Goal: Find specific page/section: Find specific page/section

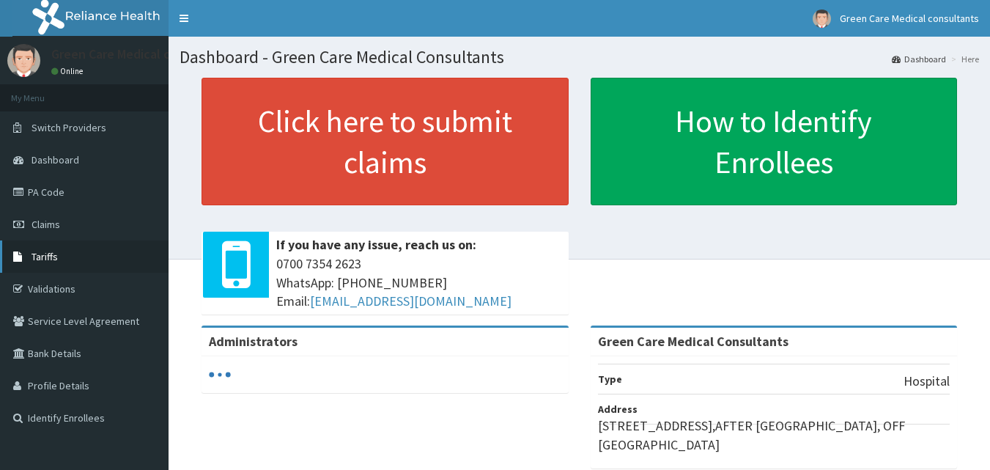
click at [59, 253] on link "Tariffs" at bounding box center [84, 256] width 169 height 32
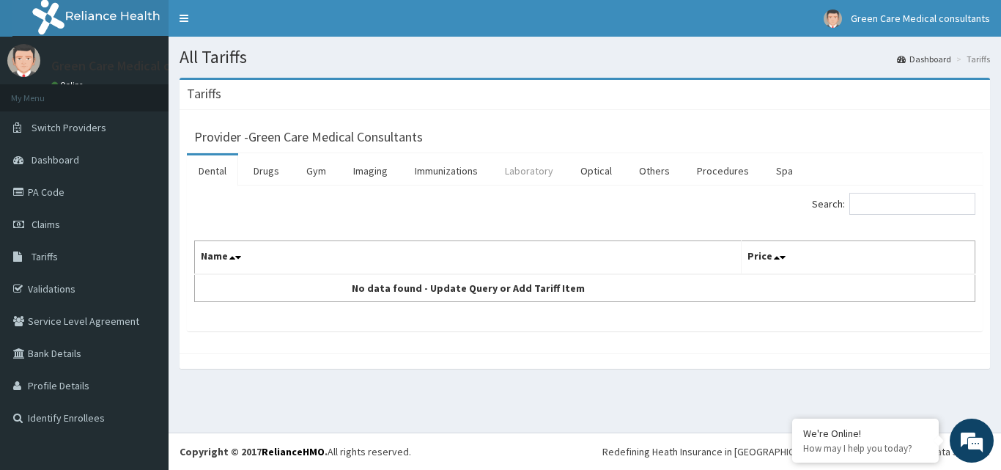
click at [518, 177] on link "Laboratory" at bounding box center [529, 170] width 72 height 31
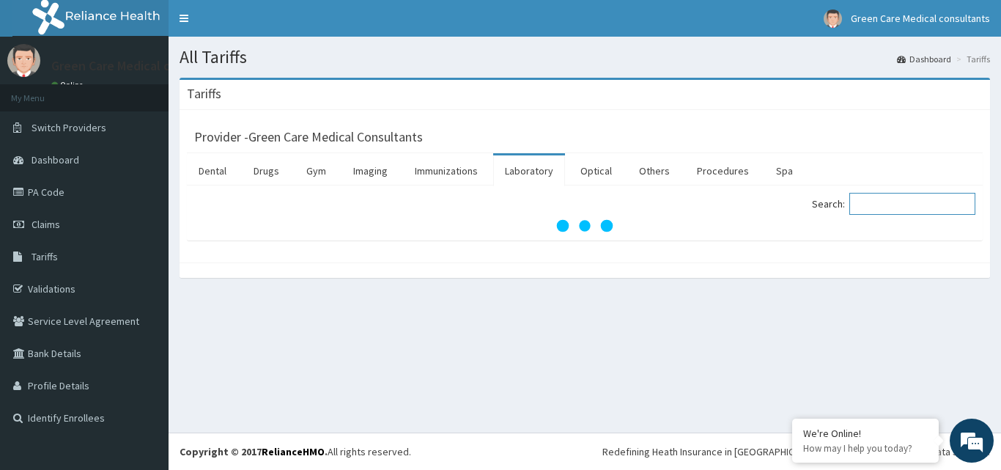
click at [895, 202] on input "Search:" at bounding box center [912, 204] width 126 height 22
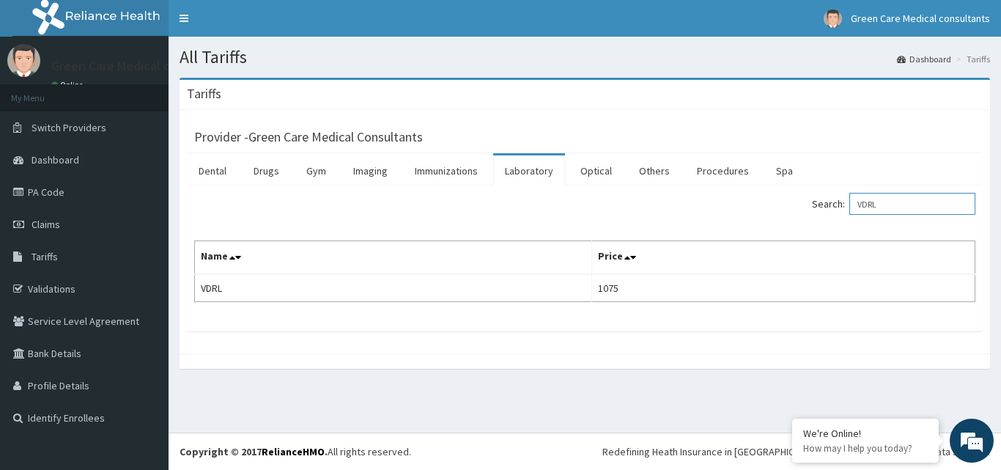
type input "VDRL"
click at [522, 171] on link "Laboratory" at bounding box center [529, 170] width 72 height 31
click at [907, 207] on input "Search:" at bounding box center [912, 204] width 126 height 22
click at [902, 206] on input "HBSAG" at bounding box center [912, 204] width 126 height 22
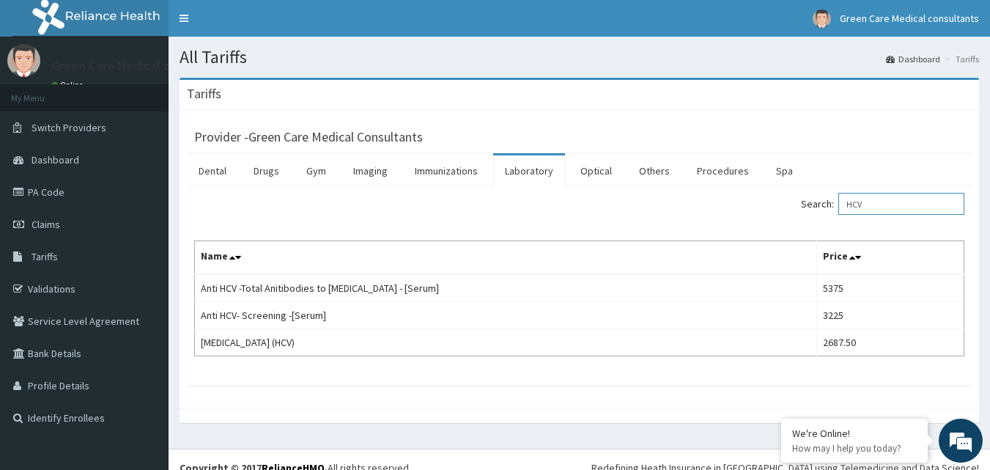
type input "HCV"
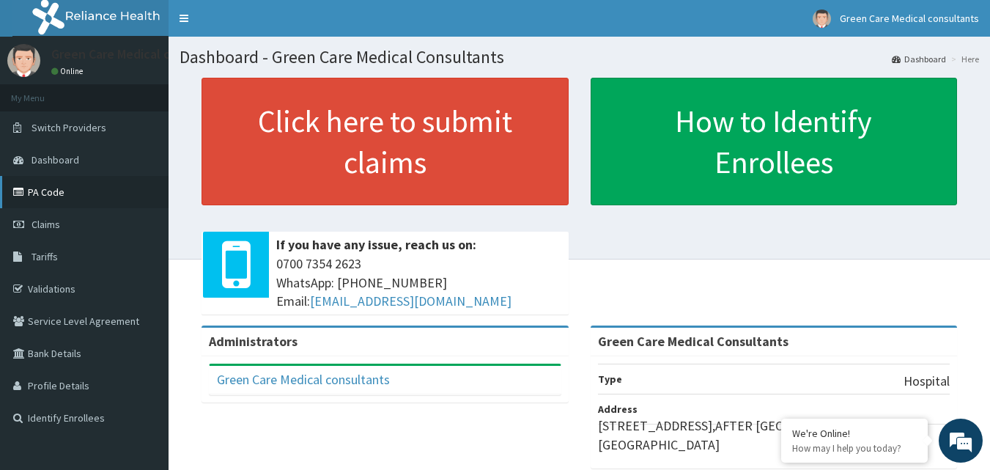
click at [67, 184] on link "PA Code" at bounding box center [84, 192] width 169 height 32
click at [55, 234] on link "Claims" at bounding box center [84, 224] width 169 height 32
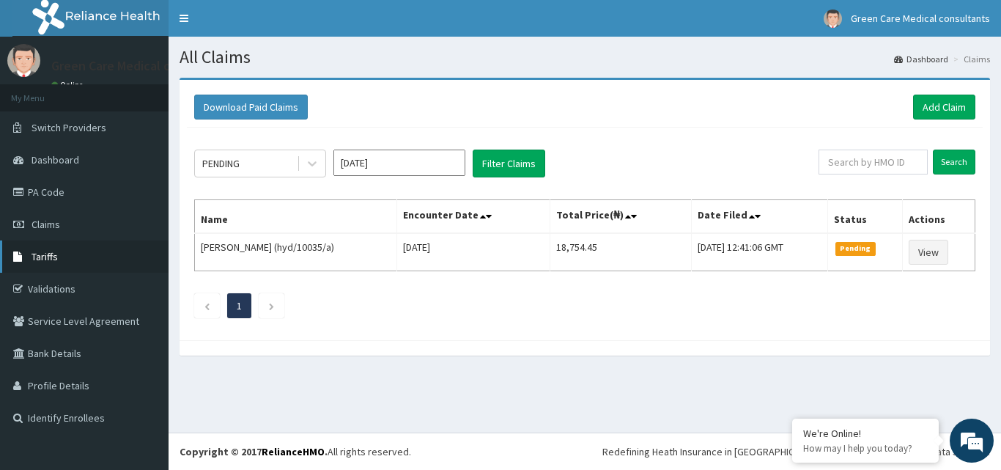
click at [58, 247] on link "Tariffs" at bounding box center [84, 256] width 169 height 32
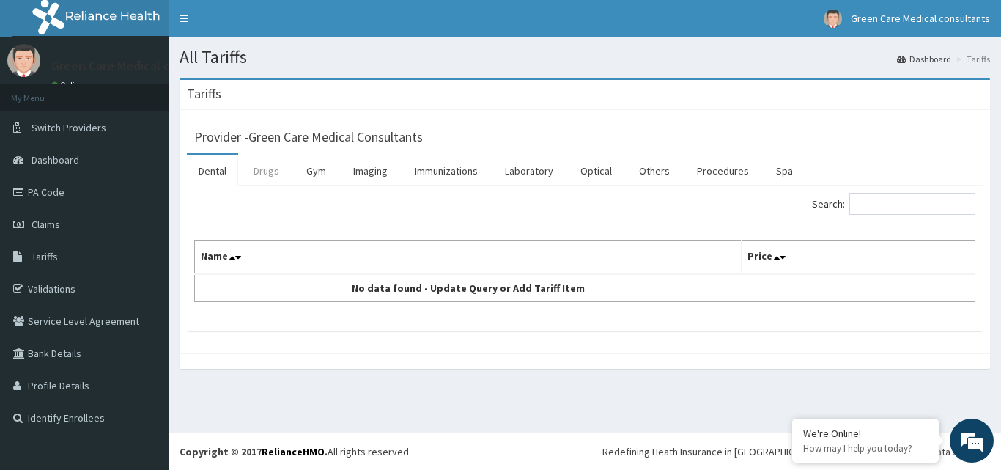
click at [265, 181] on link "Drugs" at bounding box center [266, 170] width 49 height 31
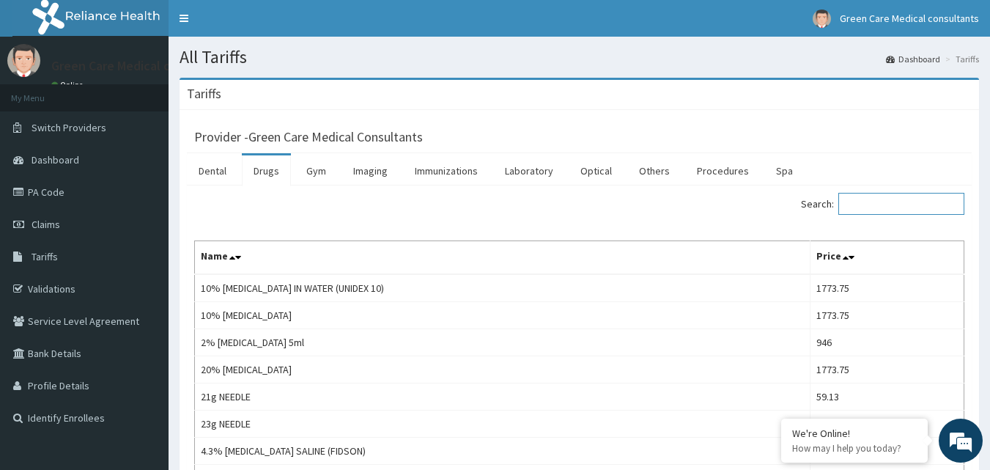
click at [884, 198] on input "Search:" at bounding box center [901, 204] width 126 height 22
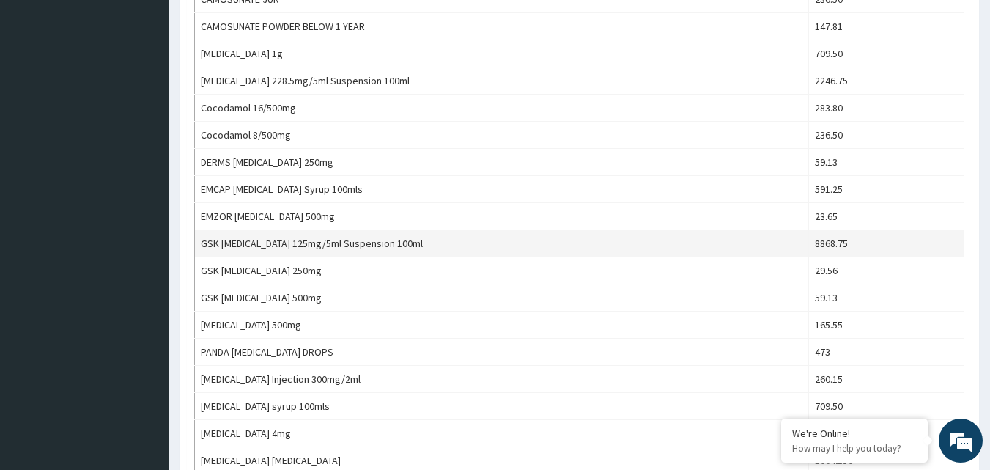
scroll to position [440, 0]
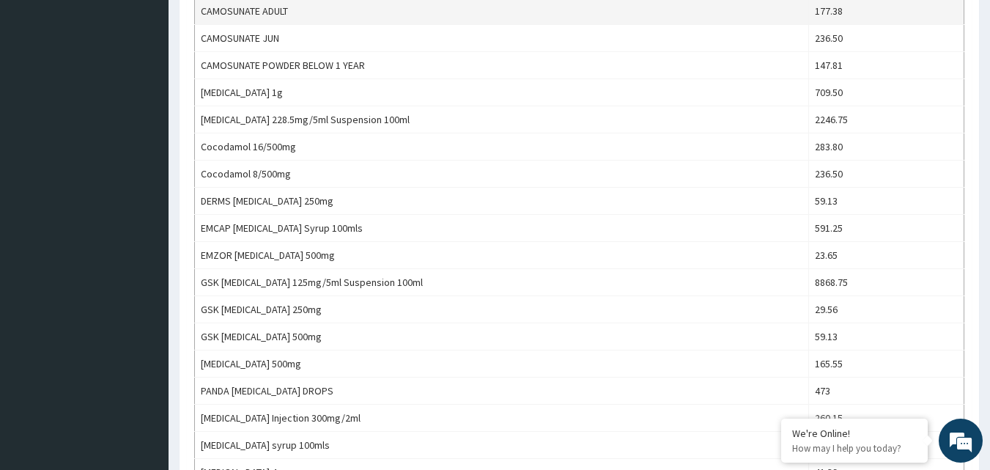
type input "amo"
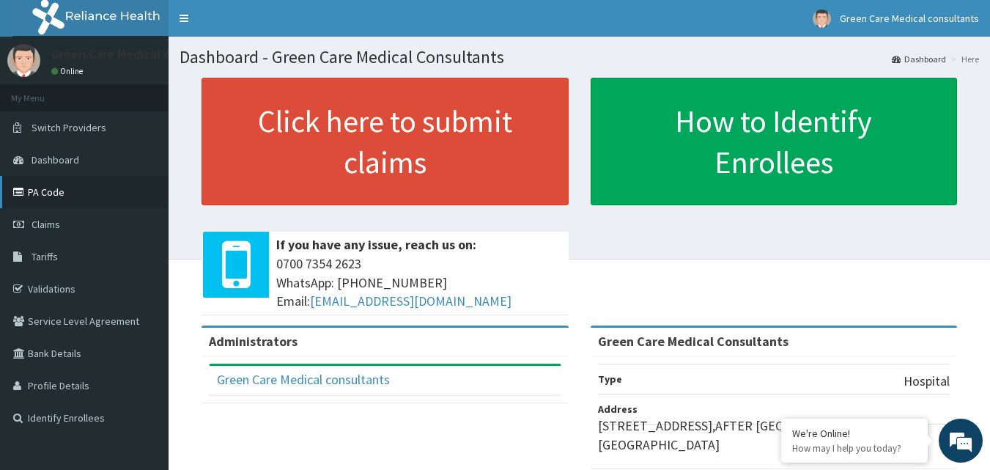
click at [22, 182] on link "PA Code" at bounding box center [84, 192] width 169 height 32
